Goal: Information Seeking & Learning: Learn about a topic

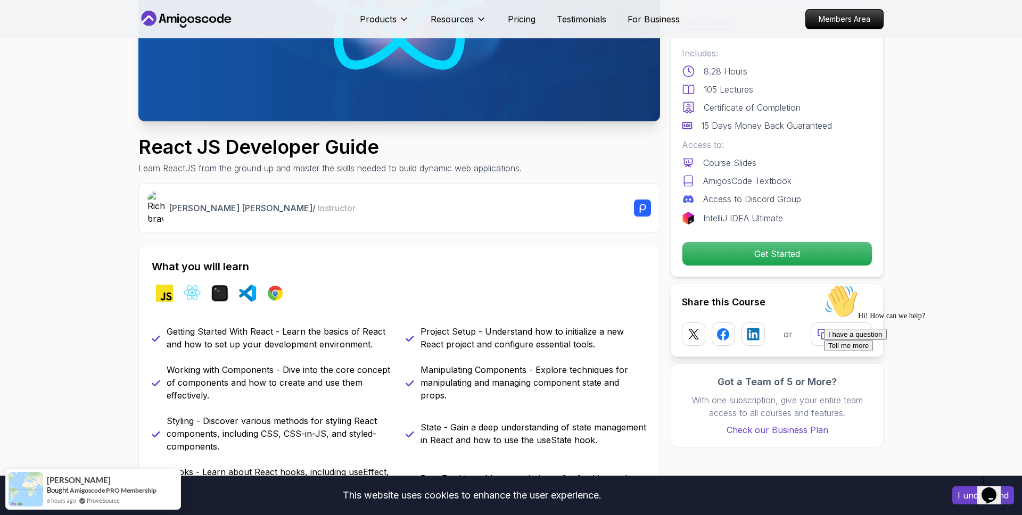
scroll to position [241, 0]
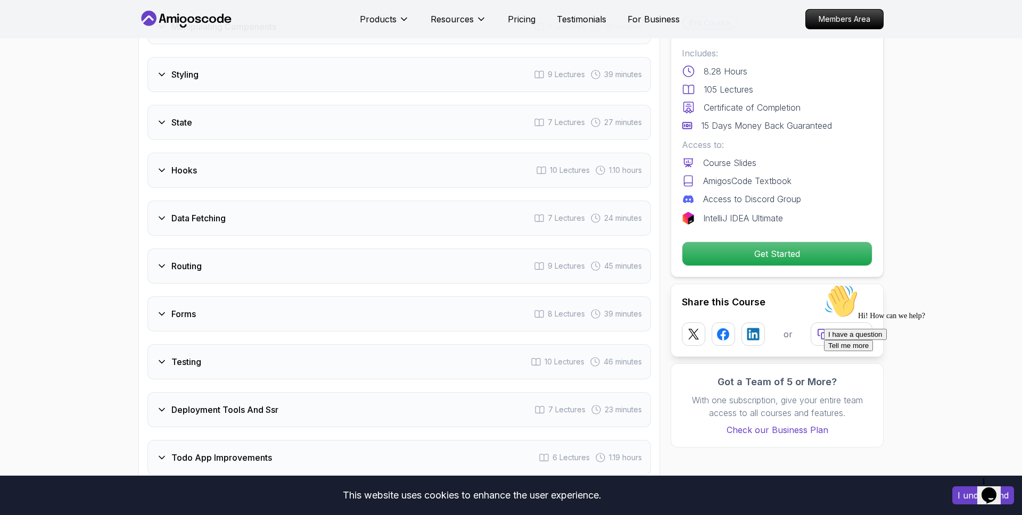
click at [215, 283] on div "Routing 9 Lectures 45 minutes" at bounding box center [399, 266] width 504 height 35
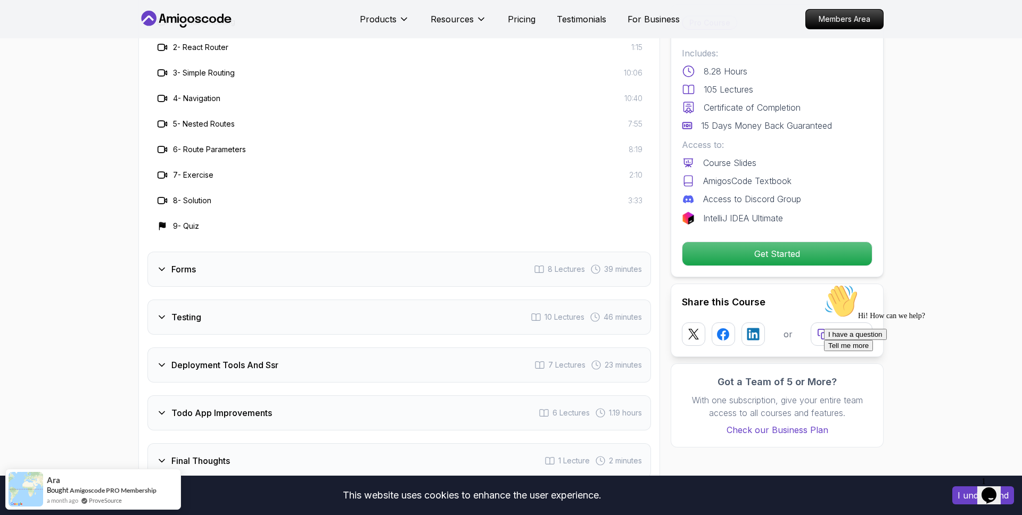
click at [220, 252] on div "Forms 8 Lectures 39 minutes" at bounding box center [399, 269] width 504 height 35
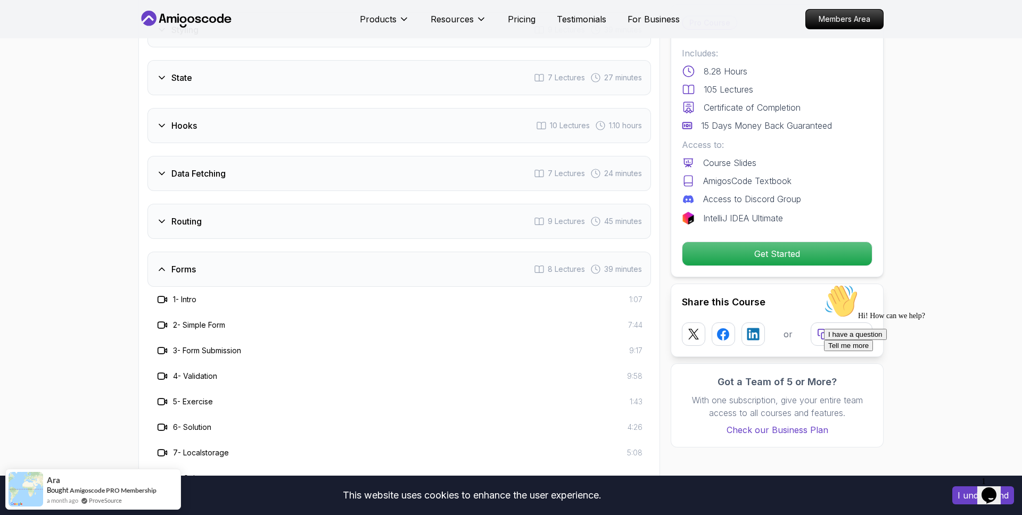
scroll to position [1814, 0]
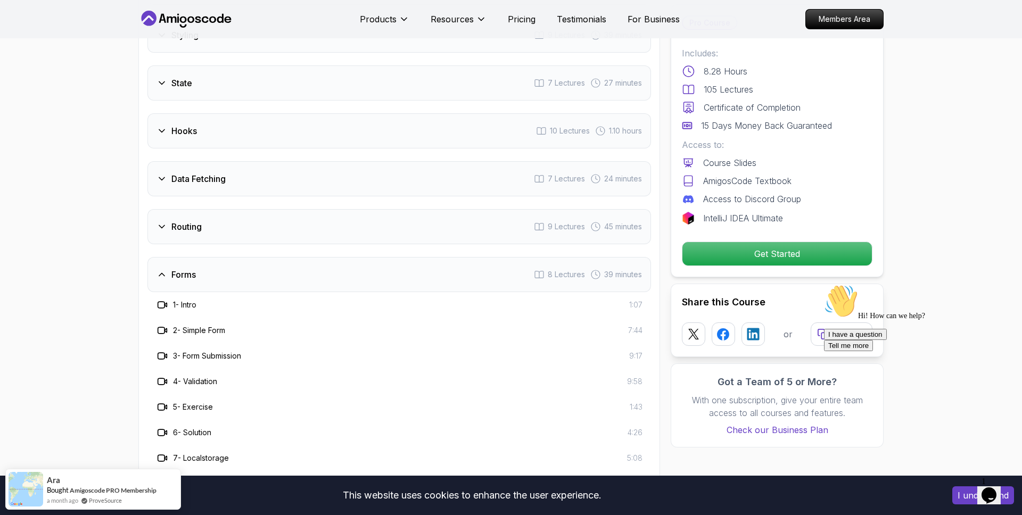
click at [218, 179] on h3 "Data Fetching" at bounding box center [198, 178] width 54 height 13
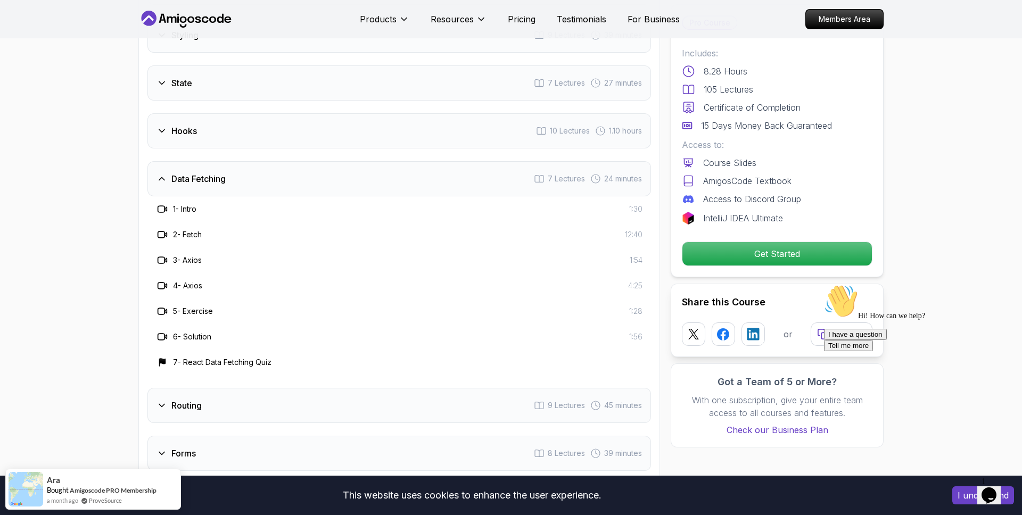
click at [202, 133] on div "Hooks 10 Lectures 1.10 hours" at bounding box center [399, 130] width 504 height 35
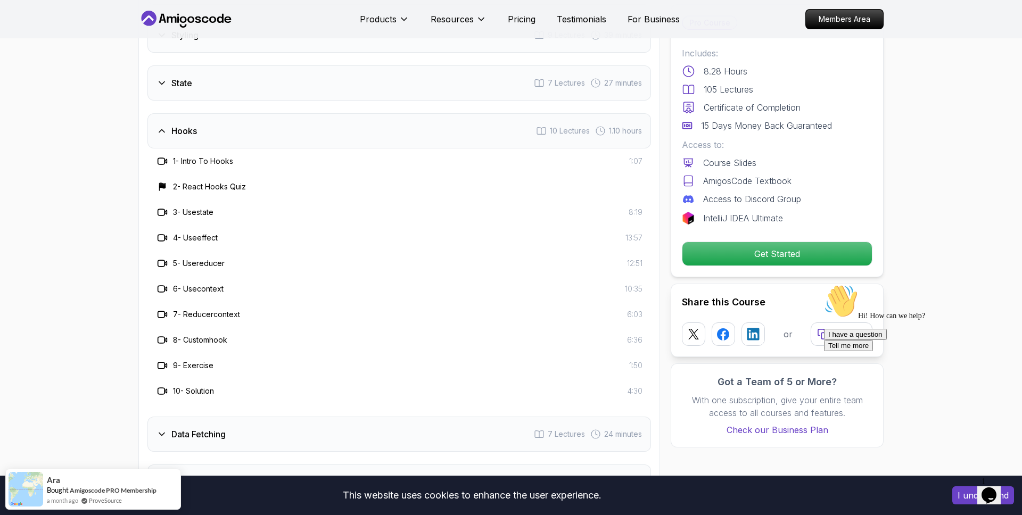
click at [203, 96] on div "State 7 Lectures 27 minutes" at bounding box center [399, 82] width 504 height 35
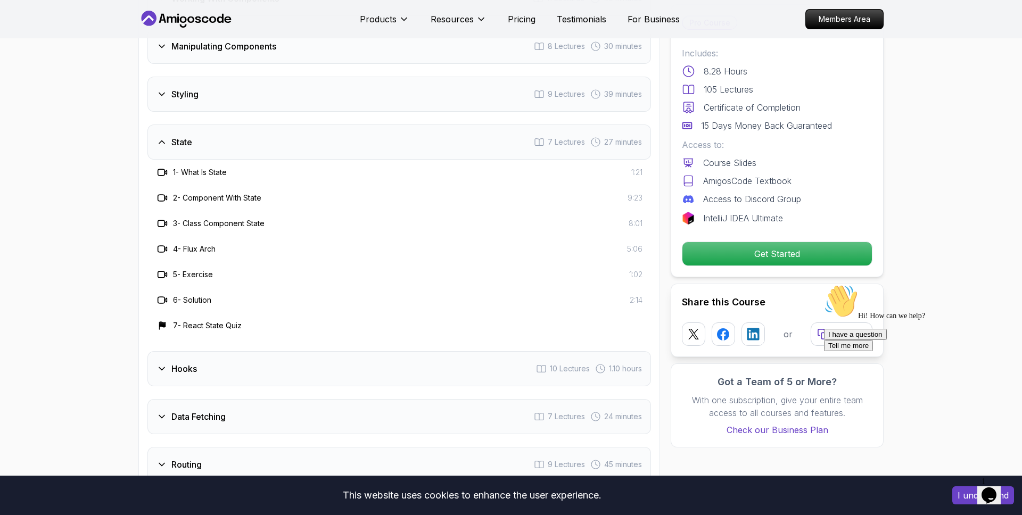
scroll to position [1752, 0]
click at [220, 95] on div "Styling 9 Lectures 39 minutes" at bounding box center [399, 97] width 504 height 35
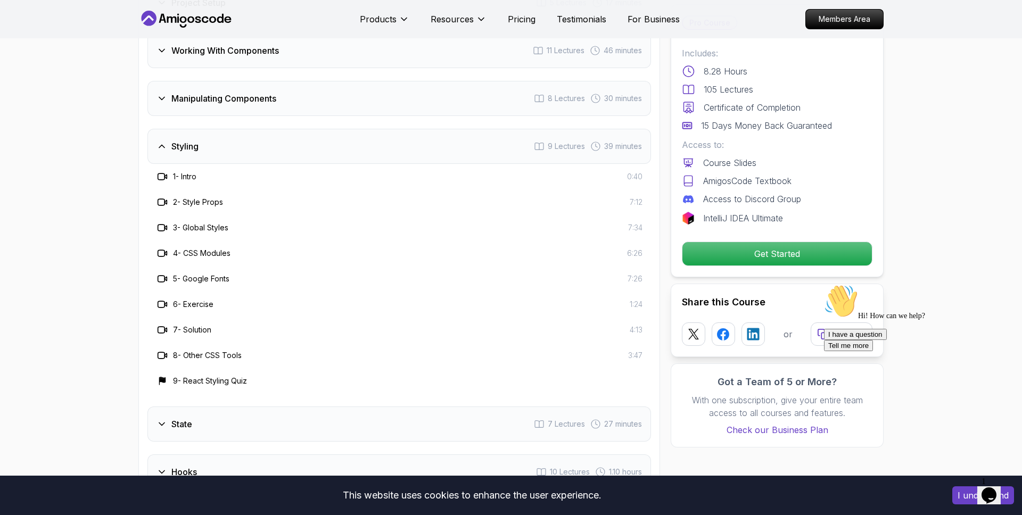
scroll to position [1700, 0]
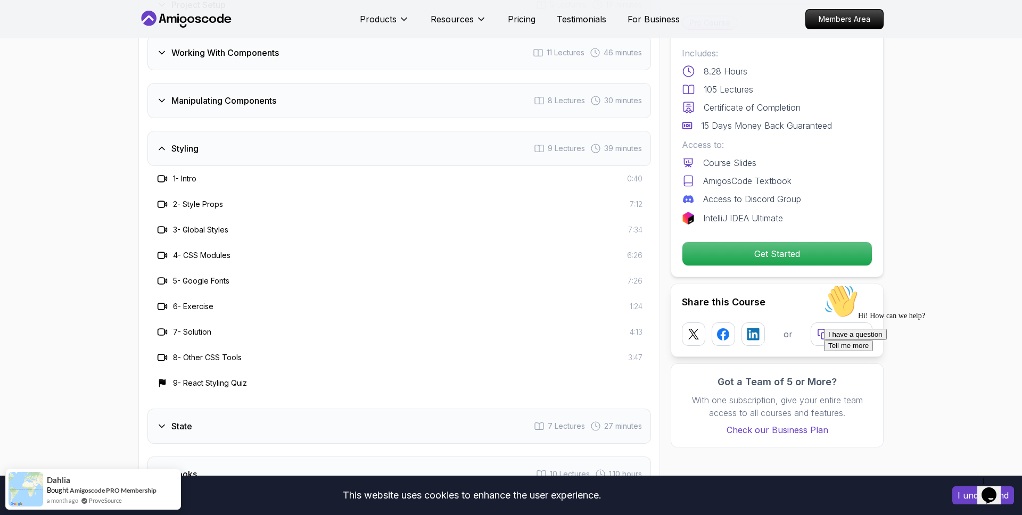
click at [245, 98] on h3 "Manipulating Components" at bounding box center [223, 100] width 105 height 13
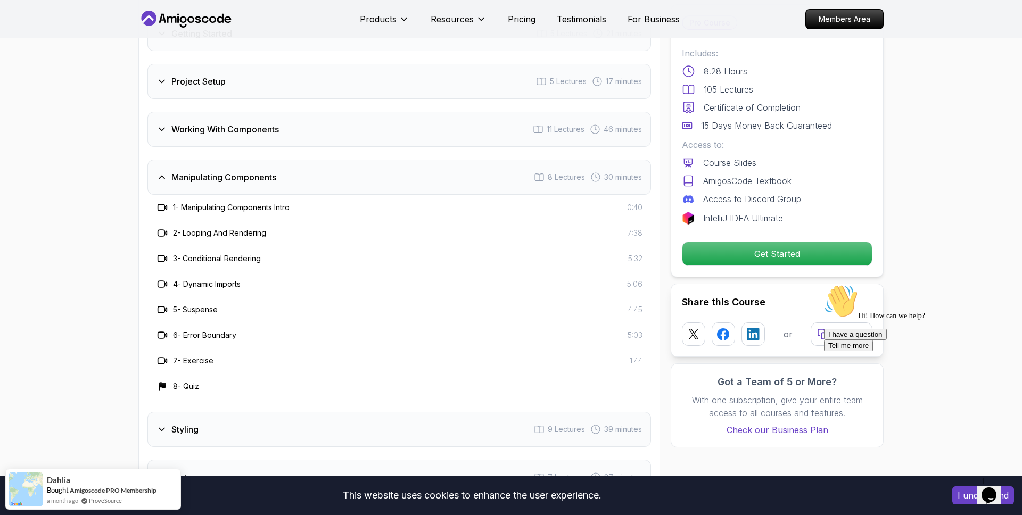
scroll to position [1604, 0]
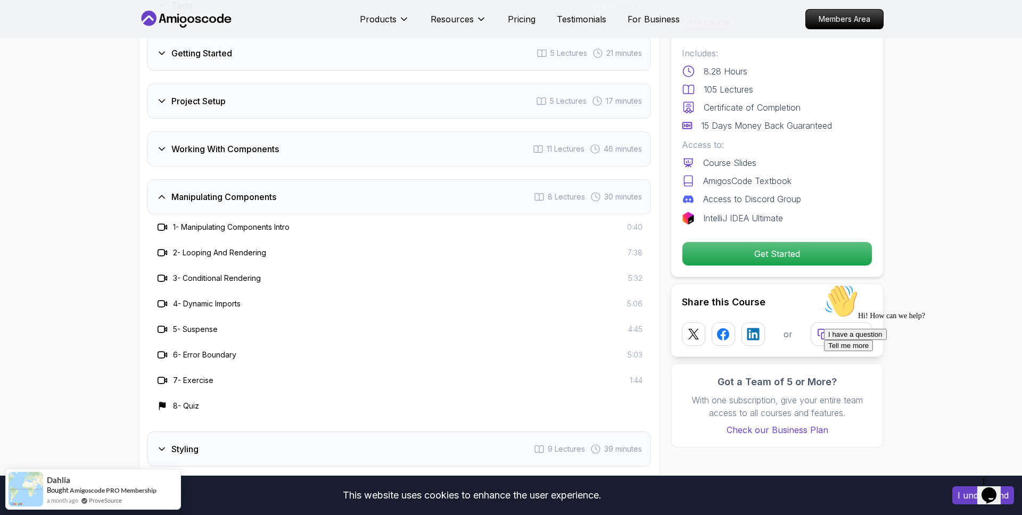
click at [251, 144] on h3 "Working With Components" at bounding box center [225, 149] width 108 height 13
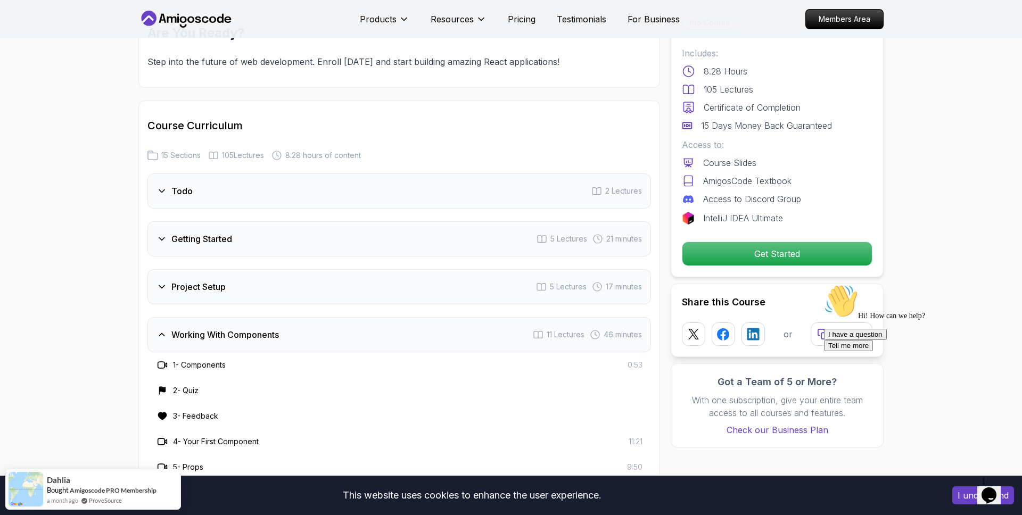
scroll to position [1416, 0]
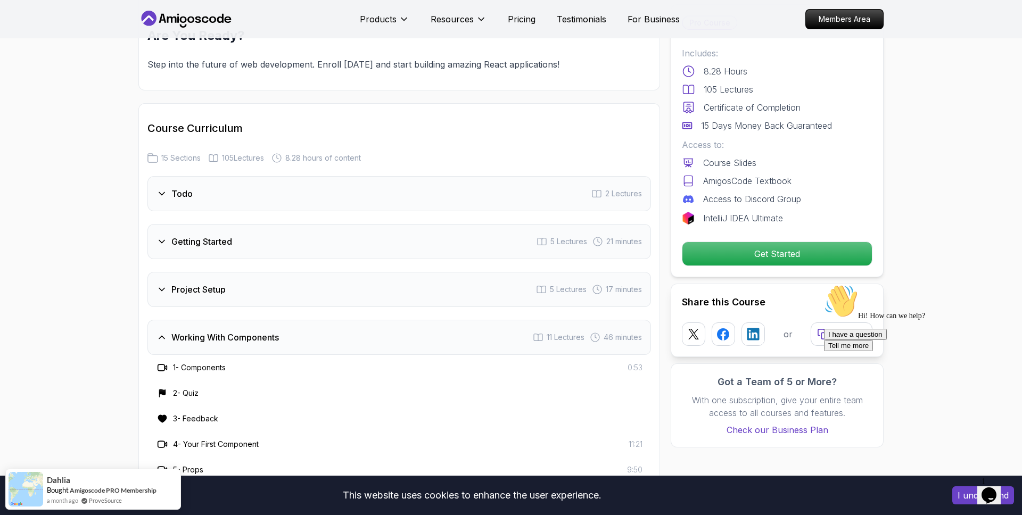
click at [213, 330] on div "Working With Components 11 Lectures 46 minutes" at bounding box center [399, 337] width 504 height 35
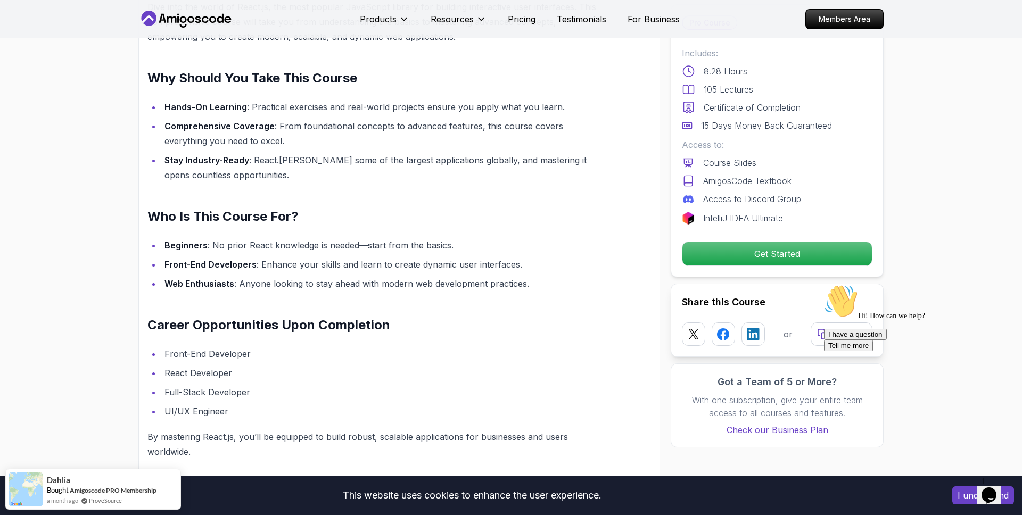
scroll to position [955, 0]
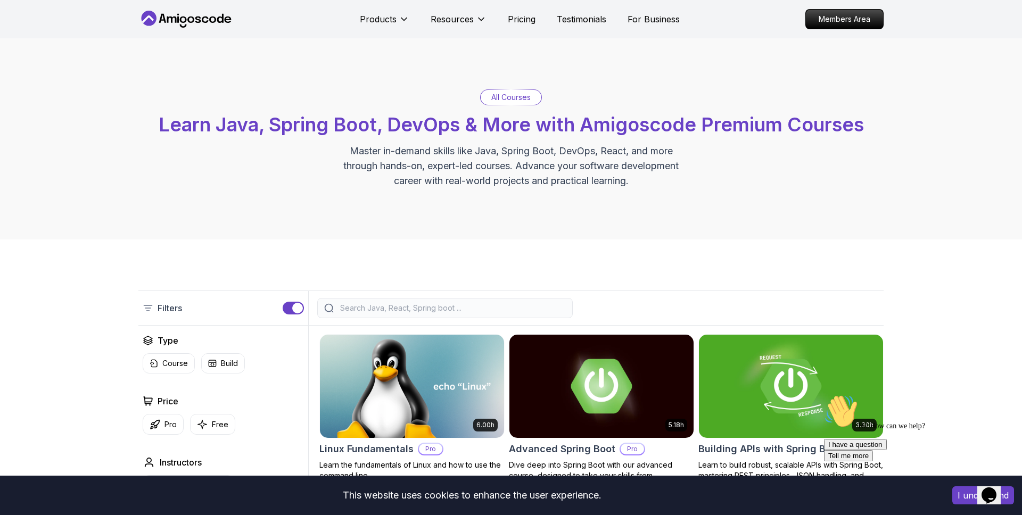
click at [402, 228] on div "All Courses Learn Java, Spring Boot, DevOps & More with Amigoscode Premium Cour…" at bounding box center [511, 138] width 1022 height 201
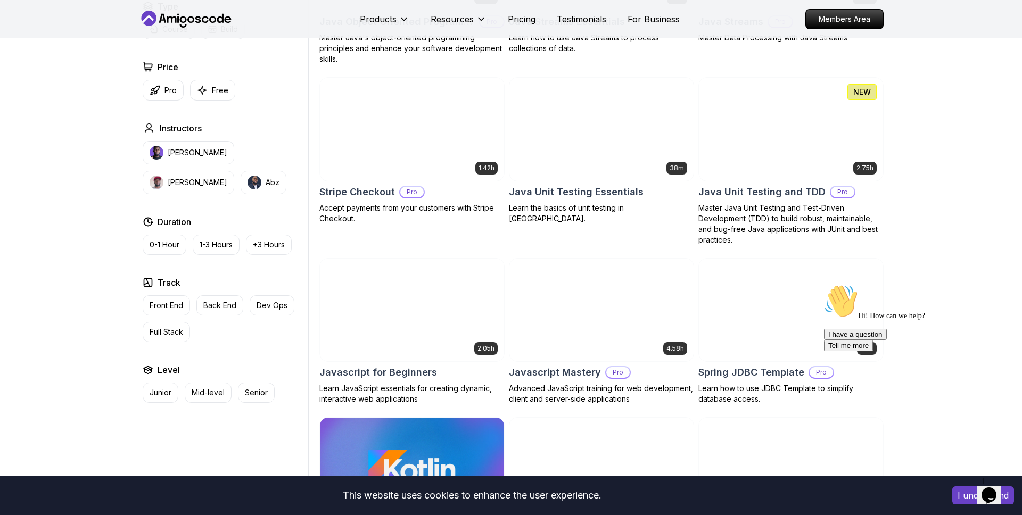
scroll to position [1770, 0]
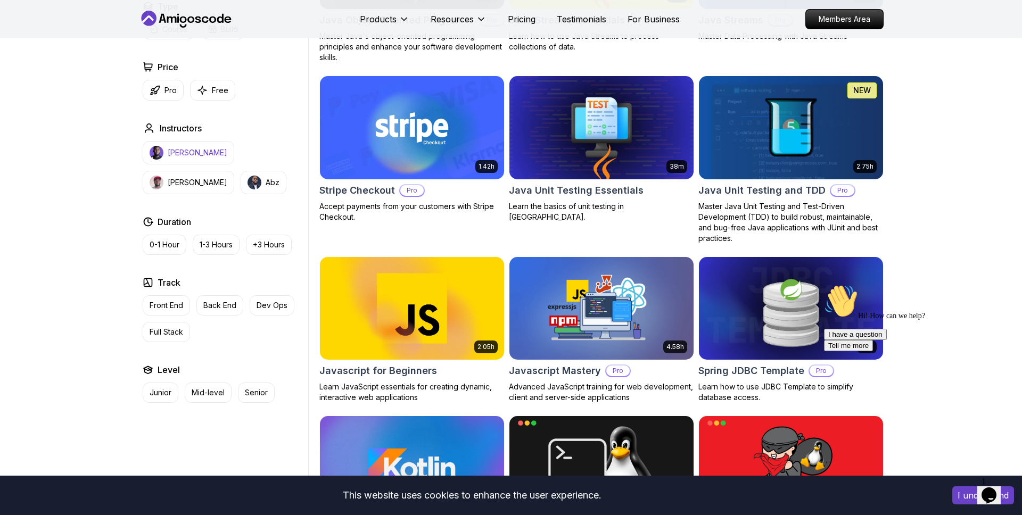
click at [186, 151] on p "Nelson Djalo" at bounding box center [198, 152] width 60 height 11
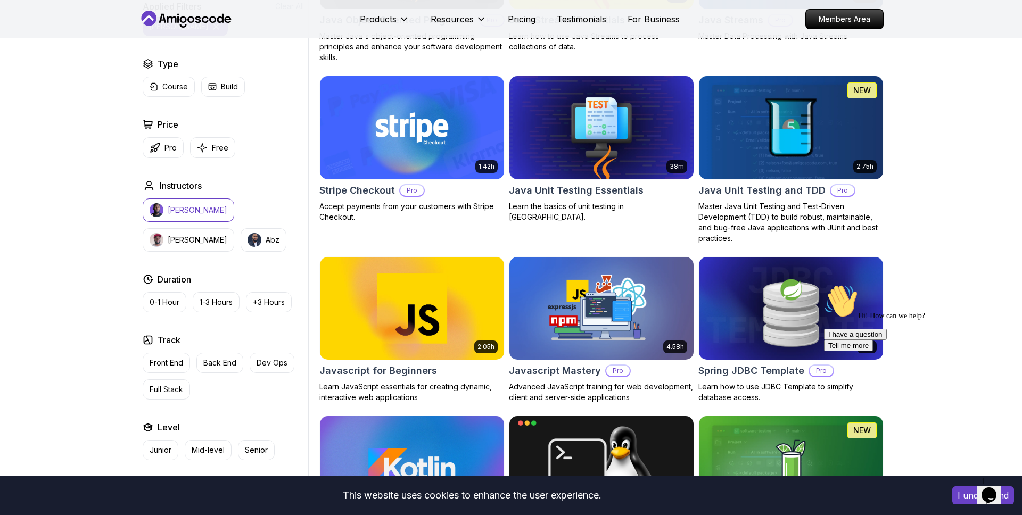
click at [192, 208] on p "Nelson Djalo" at bounding box center [198, 210] width 60 height 11
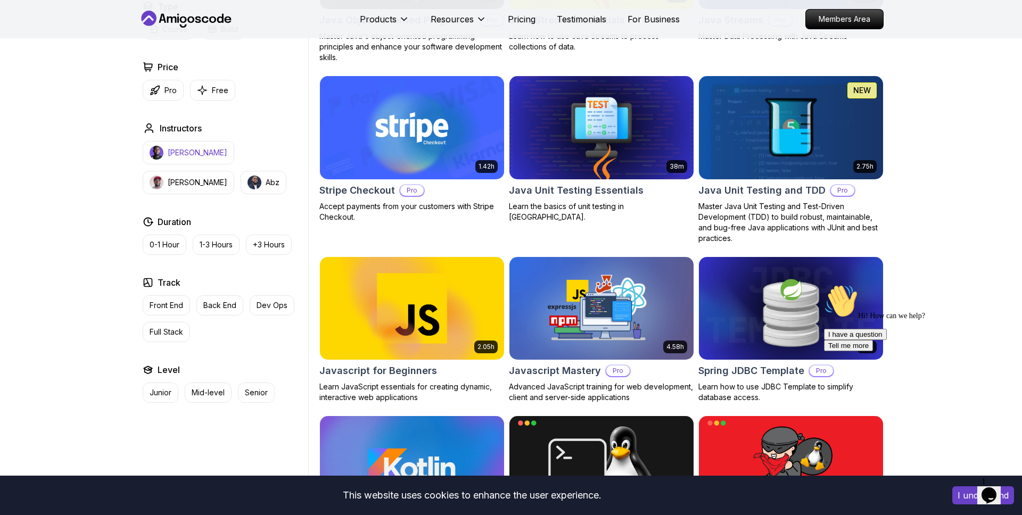
click at [192, 208] on div "Type Course Build Price Pro Free Instructors Nelson Djalo Richard Abz Duration …" at bounding box center [223, 201] width 170 height 403
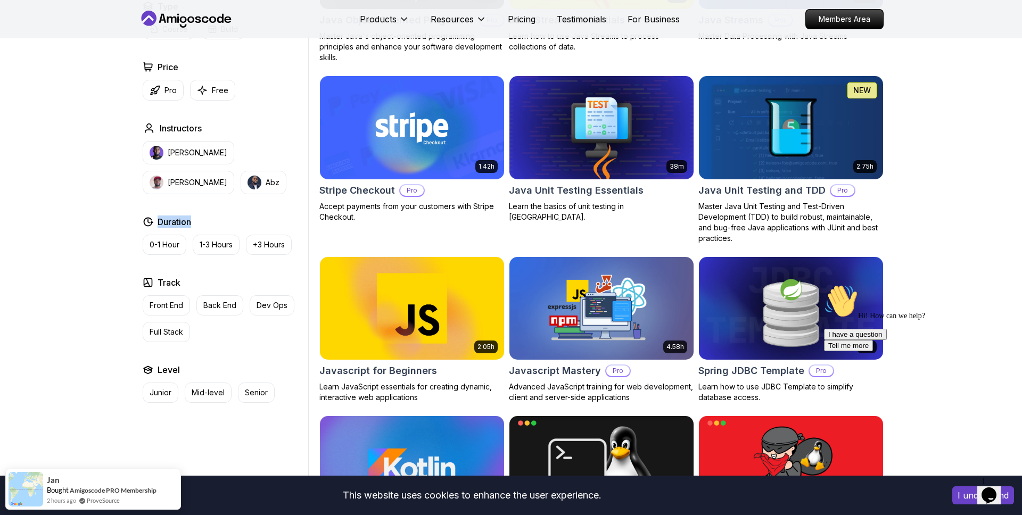
click at [234, 192] on div "Nelson Djalo Richard Abz" at bounding box center [223, 167] width 161 height 53
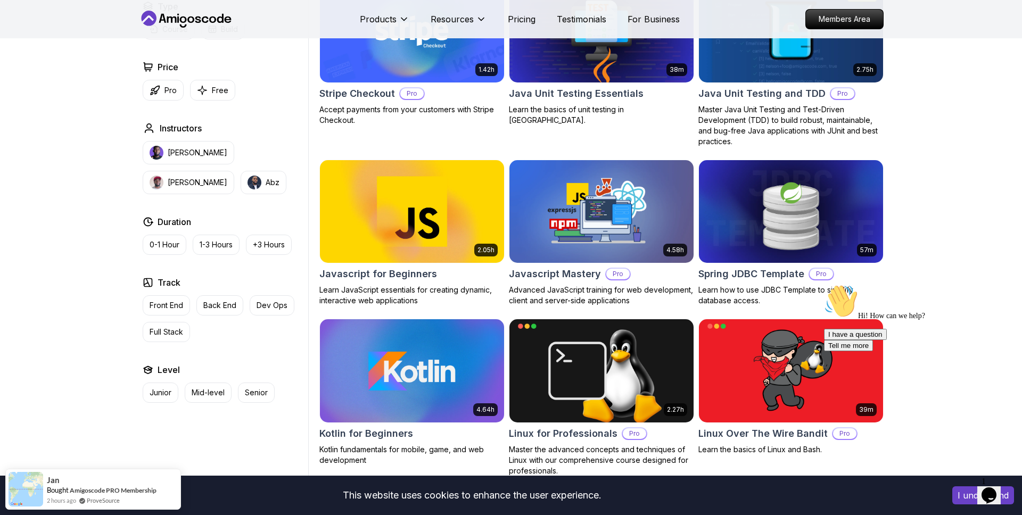
scroll to position [1867, 0]
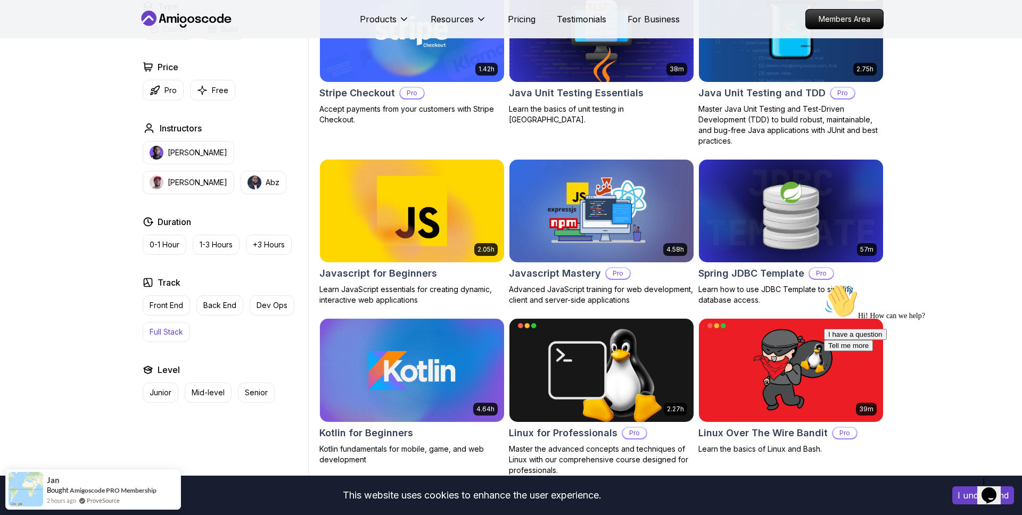
click at [176, 331] on p "Full Stack" at bounding box center [167, 332] width 34 height 11
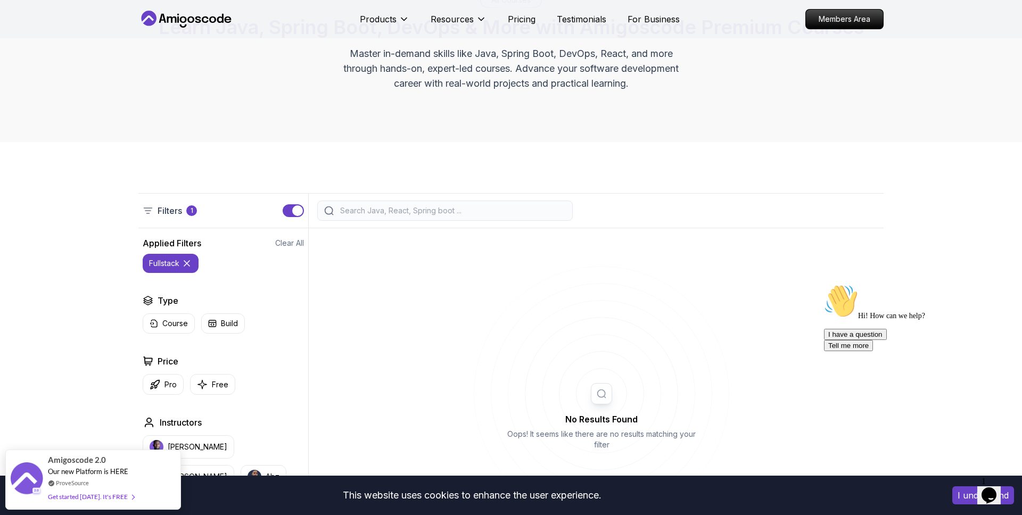
scroll to position [98, 0]
click at [190, 263] on icon at bounding box center [187, 263] width 11 height 11
